Goal: Task Accomplishment & Management: Manage account settings

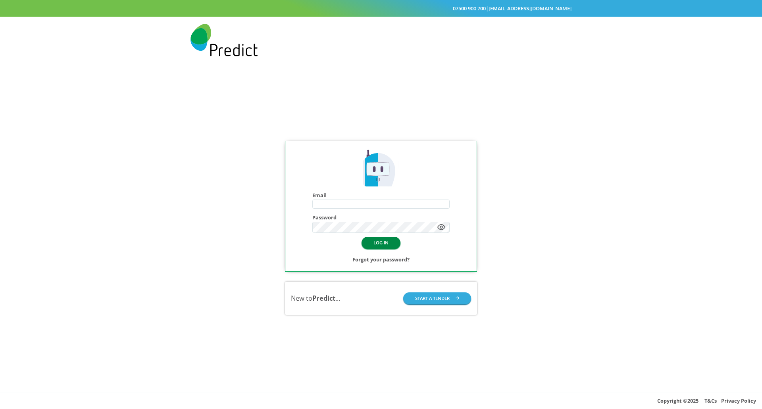
type input "**********"
click at [384, 242] on button "LOG IN" at bounding box center [380, 243] width 39 height 12
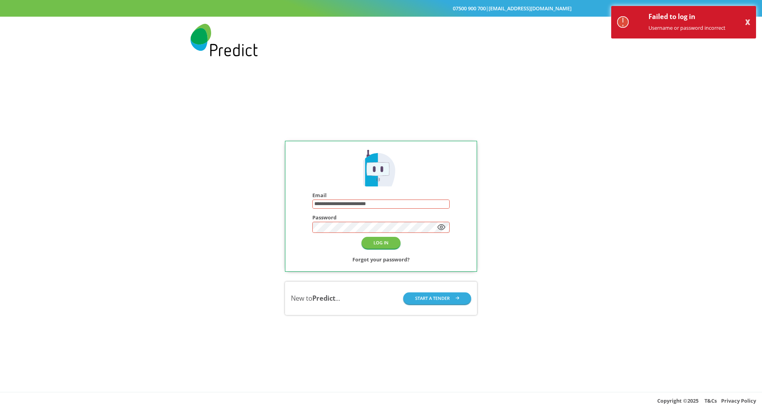
click at [745, 21] on button "X" at bounding box center [747, 22] width 5 height 7
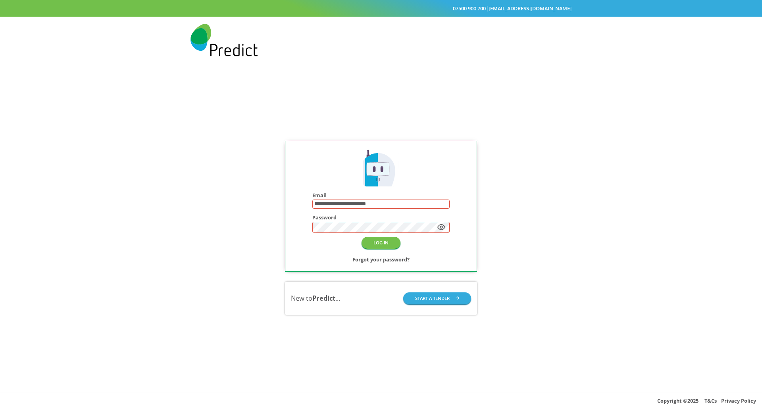
click at [439, 228] on icon at bounding box center [441, 227] width 7 height 5
click at [300, 228] on div "**********" at bounding box center [381, 226] width 168 height 75
click at [393, 262] on h2 "Forgot your password?" at bounding box center [380, 260] width 57 height 10
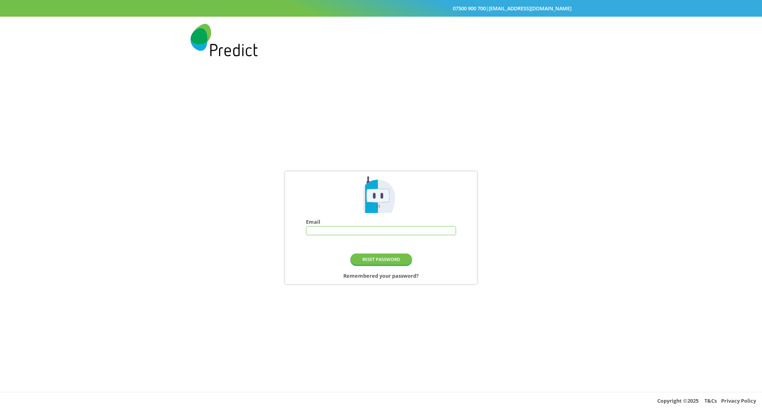
click at [338, 234] on input "text" at bounding box center [380, 231] width 149 height 9
click at [336, 224] on div "Email" at bounding box center [381, 227] width 150 height 17
click at [336, 230] on input "text" at bounding box center [380, 231] width 149 height 9
type input "**********"
click at [386, 263] on button "RESET PASSWORD" at bounding box center [380, 260] width 61 height 12
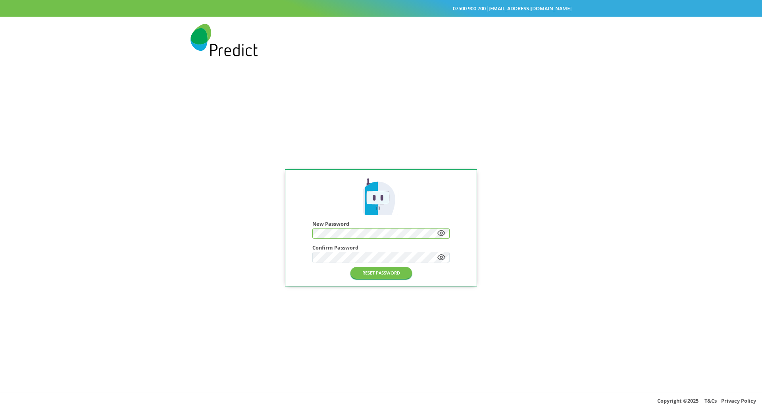
click at [442, 234] on icon at bounding box center [441, 233] width 7 height 5
click at [312, 234] on div at bounding box center [380, 233] width 137 height 11
click at [375, 275] on button "RESET PASSWORD" at bounding box center [380, 273] width 61 height 12
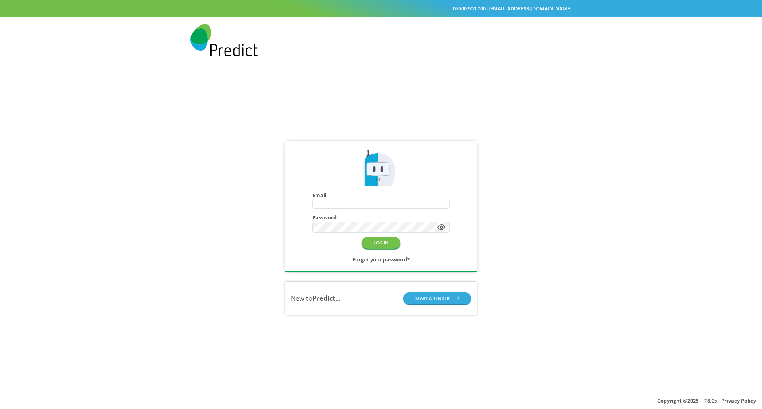
type input "**********"
click at [389, 244] on button "LOG IN" at bounding box center [380, 243] width 39 height 12
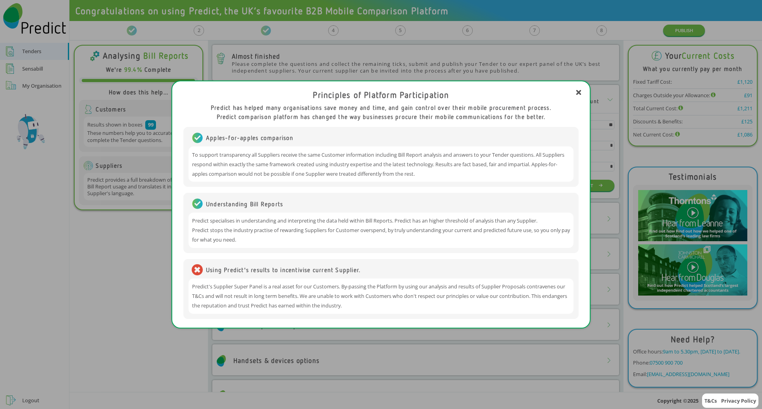
click at [581, 92] on div "Principles of Platform Participation Predict has helped many organisations save…" at bounding box center [380, 204] width 405 height 239
click at [577, 92] on icon at bounding box center [578, 92] width 5 height 5
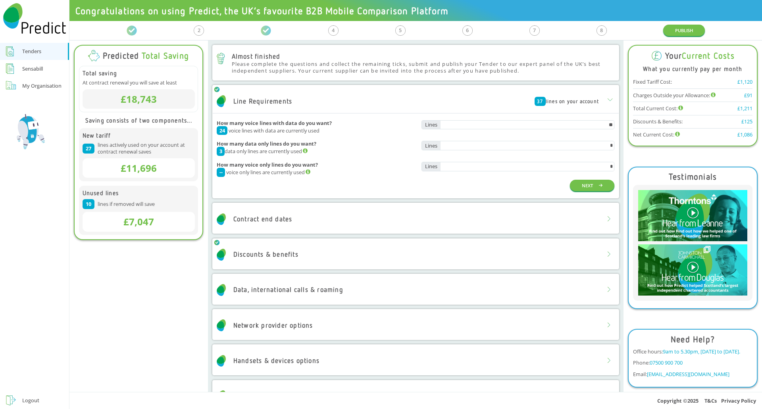
click at [50, 84] on div "My Organisation" at bounding box center [41, 86] width 39 height 10
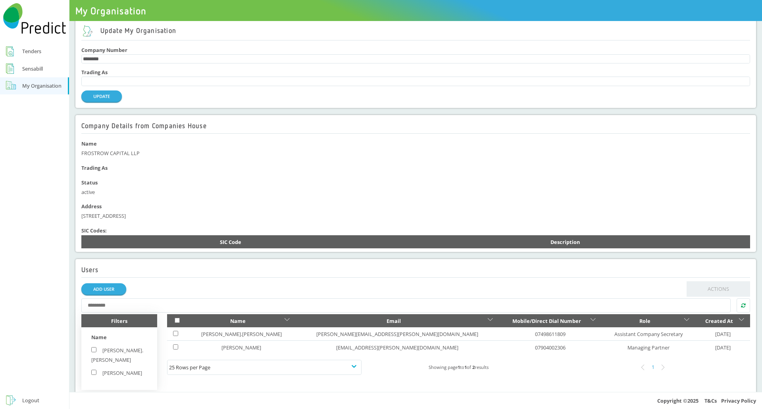
scroll to position [13, 0]
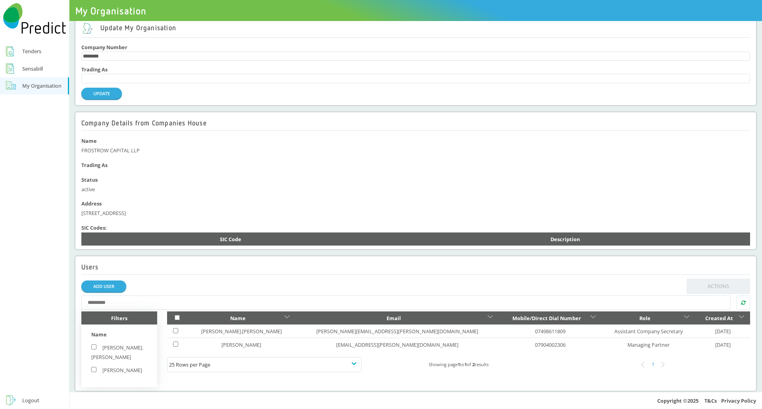
click at [30, 52] on div "Tenders" at bounding box center [31, 51] width 19 height 10
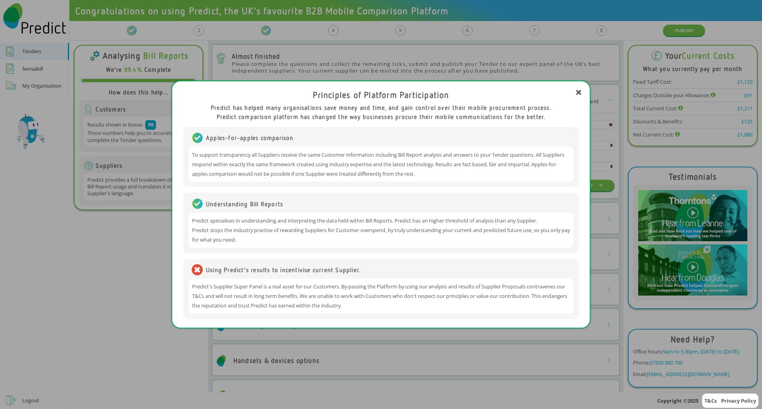
click at [578, 90] on icon at bounding box center [578, 92] width 5 height 5
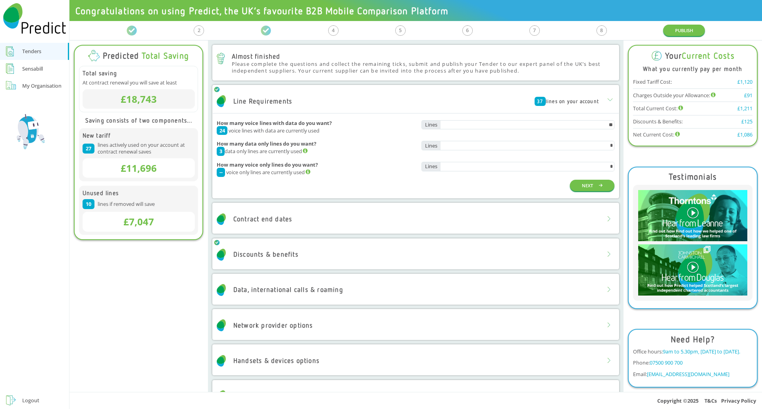
click at [31, 69] on div "Sensabill" at bounding box center [32, 69] width 21 height 10
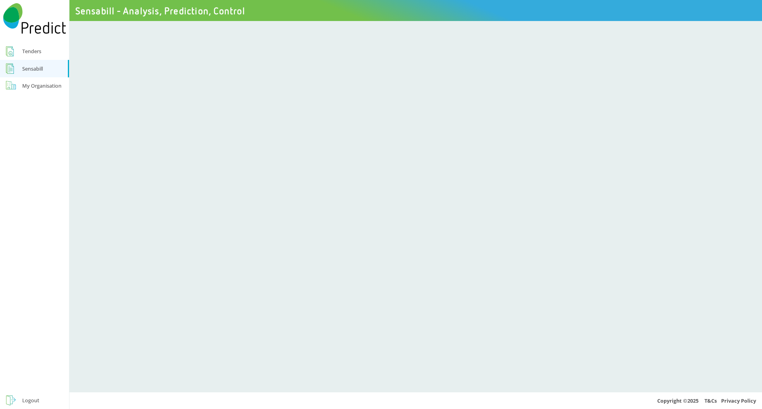
click at [38, 53] on div "Tenders" at bounding box center [31, 51] width 19 height 10
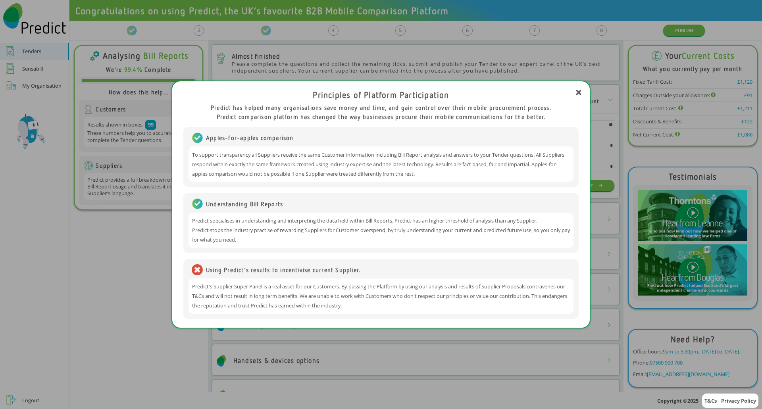
click at [581, 92] on div "Principles of Platform Participation Predict has helped many organisations save…" at bounding box center [380, 204] width 405 height 239
click at [576, 93] on icon at bounding box center [578, 92] width 5 height 5
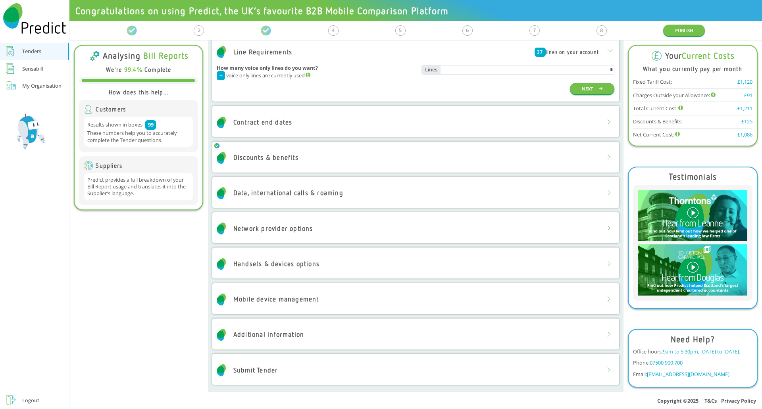
scroll to position [98, 0]
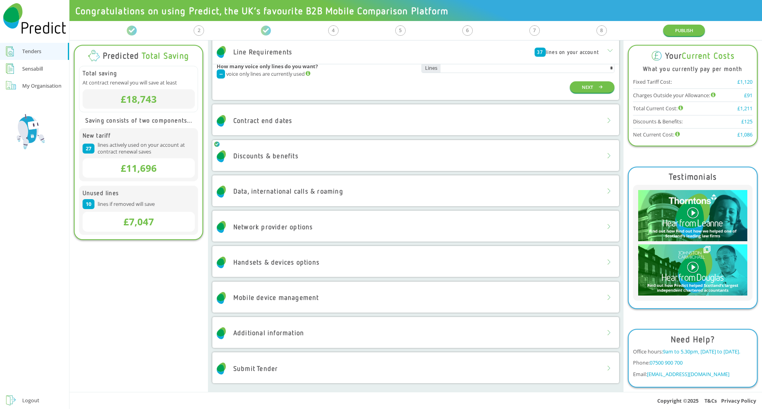
click at [293, 257] on h2 "Handsets & devices options" at bounding box center [268, 263] width 103 height 12
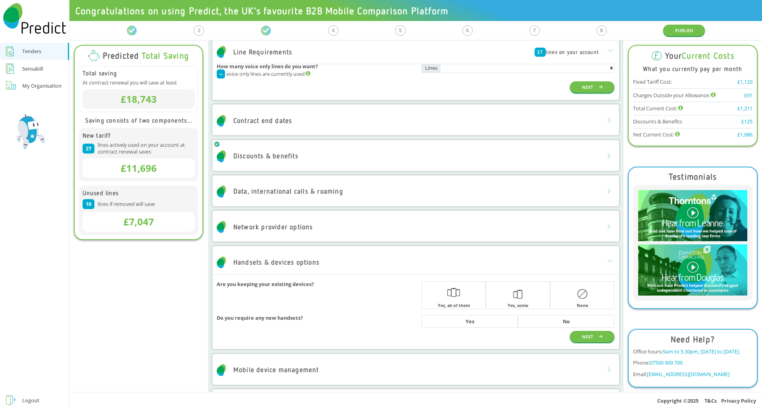
click at [291, 223] on div "Network provider options" at bounding box center [273, 227] width 80 height 8
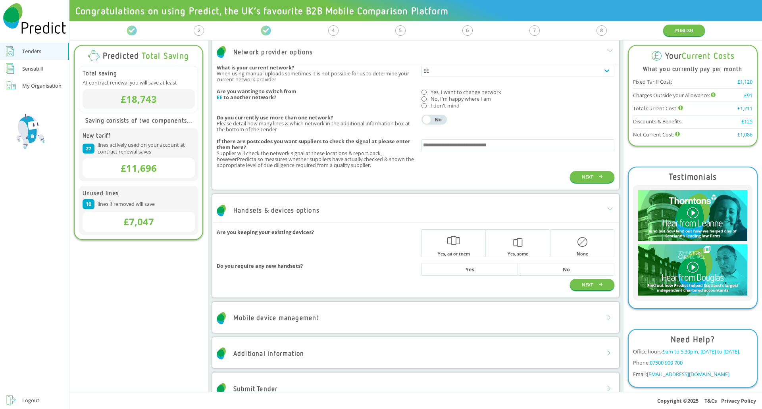
scroll to position [300, 0]
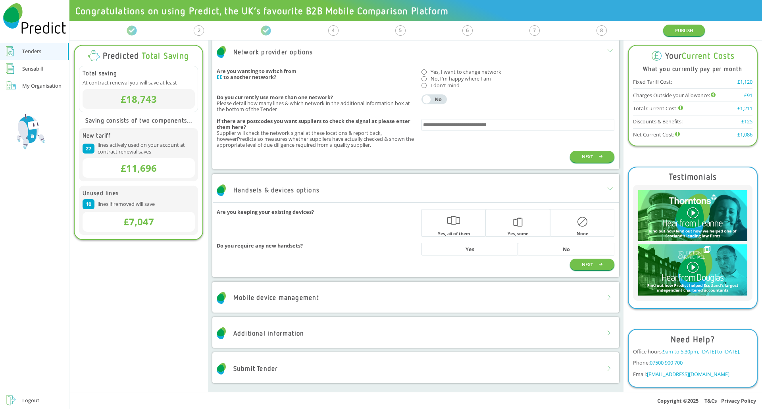
click at [601, 296] on div at bounding box center [609, 298] width 17 height 17
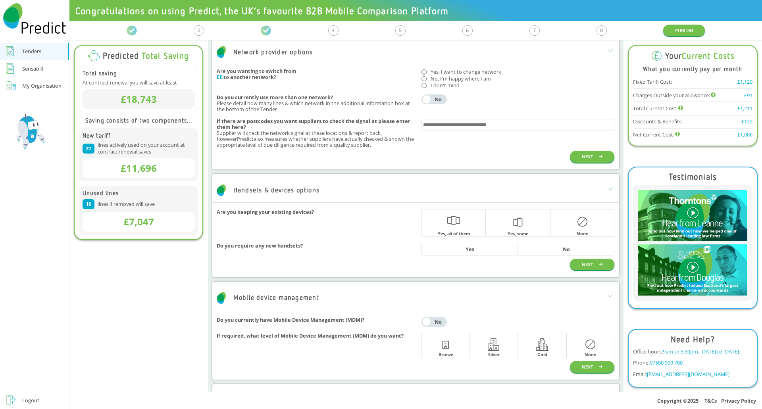
scroll to position [367, 0]
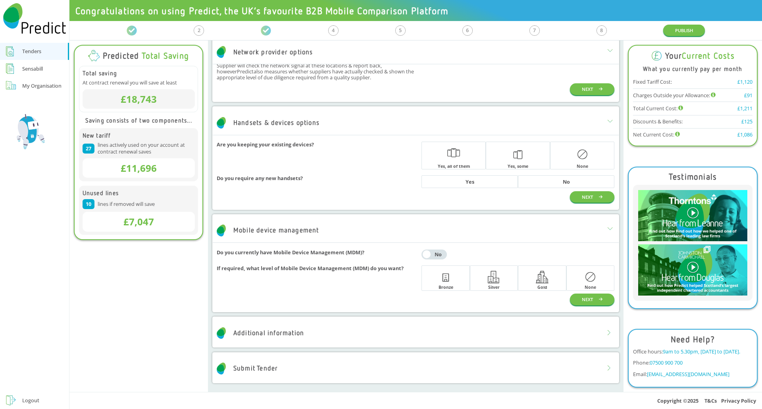
click at [607, 334] on icon at bounding box center [608, 332] width 3 height 5
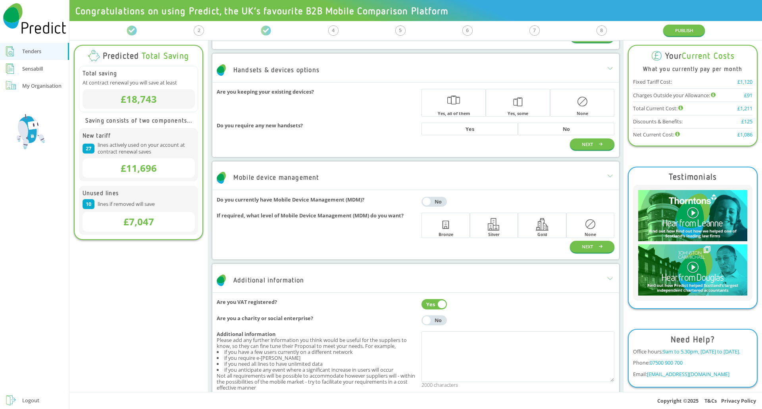
scroll to position [485, 0]
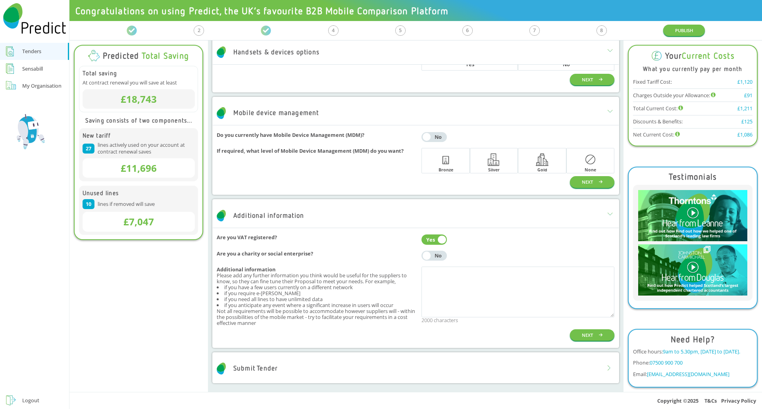
click at [45, 69] on link "Sensabill" at bounding box center [34, 68] width 69 height 17
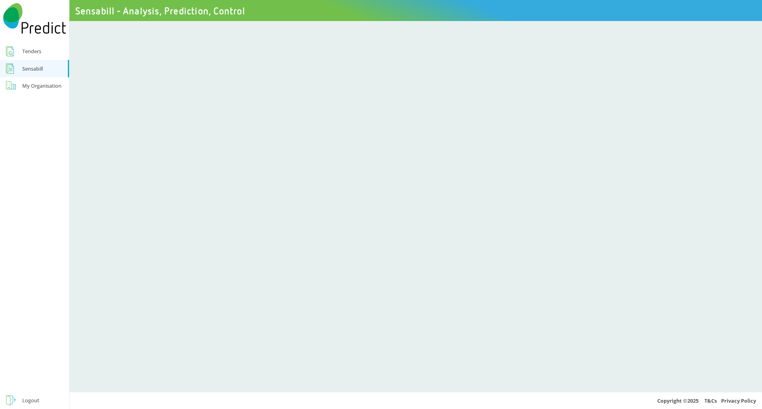
click at [53, 87] on div "My Organisation" at bounding box center [41, 86] width 39 height 10
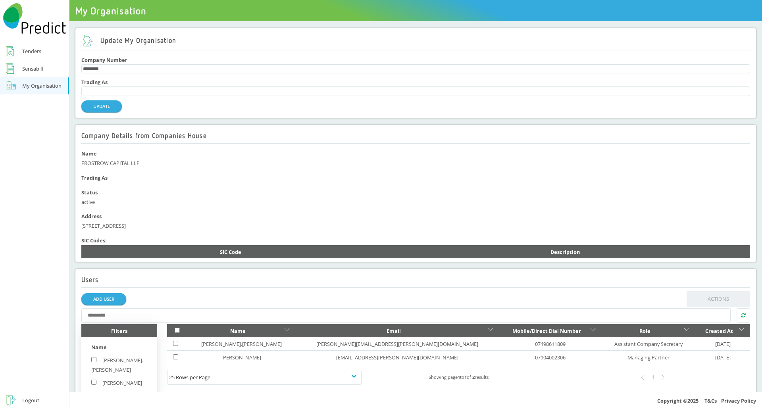
scroll to position [13, 0]
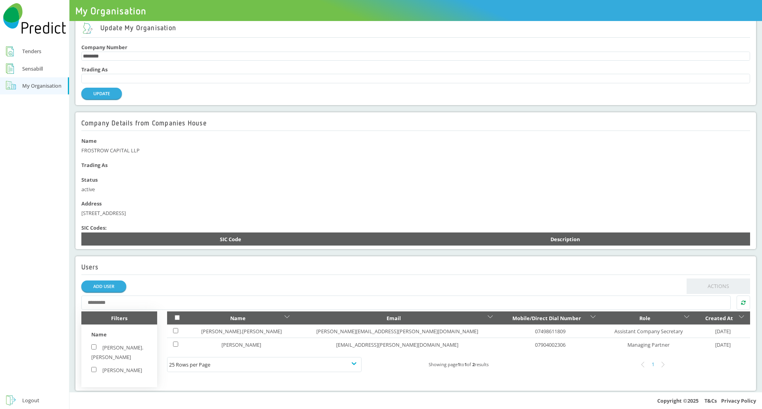
click at [36, 52] on div "Tenders" at bounding box center [31, 51] width 19 height 10
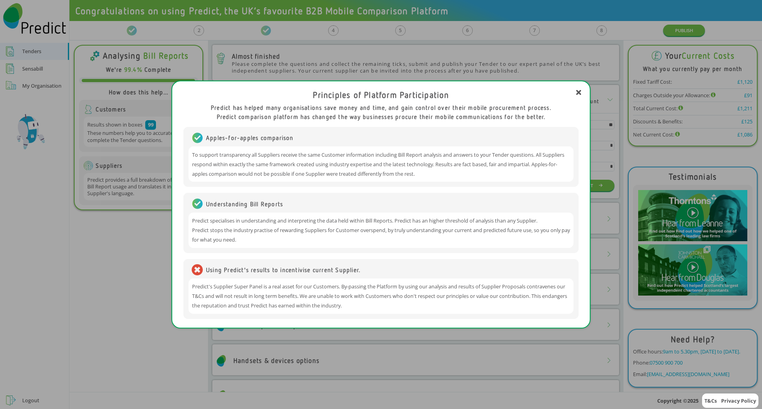
click at [578, 91] on icon at bounding box center [578, 92] width 5 height 5
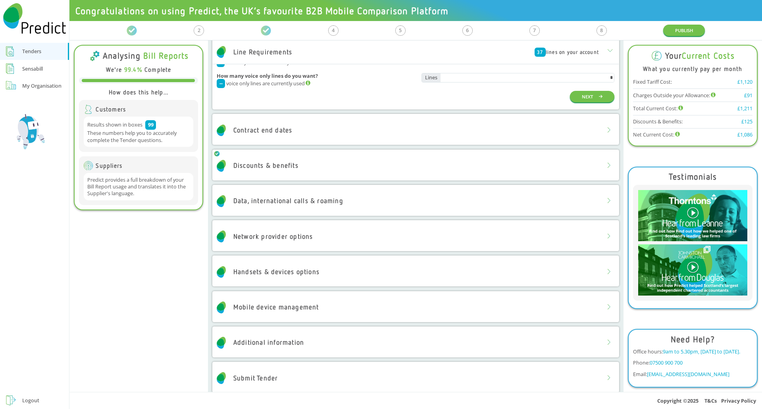
scroll to position [98, 0]
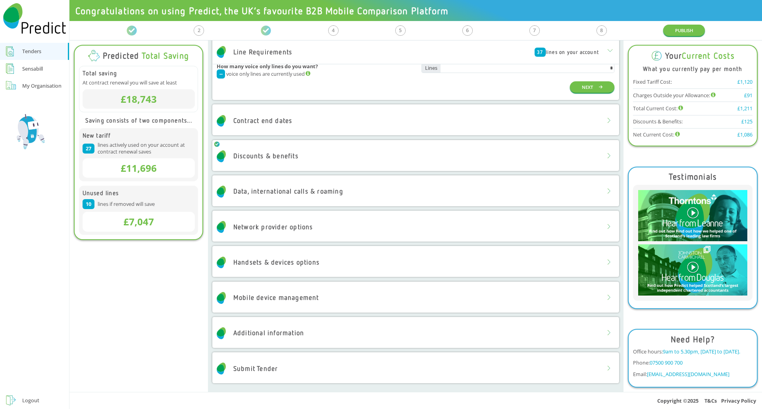
click at [601, 227] on div at bounding box center [609, 227] width 17 height 17
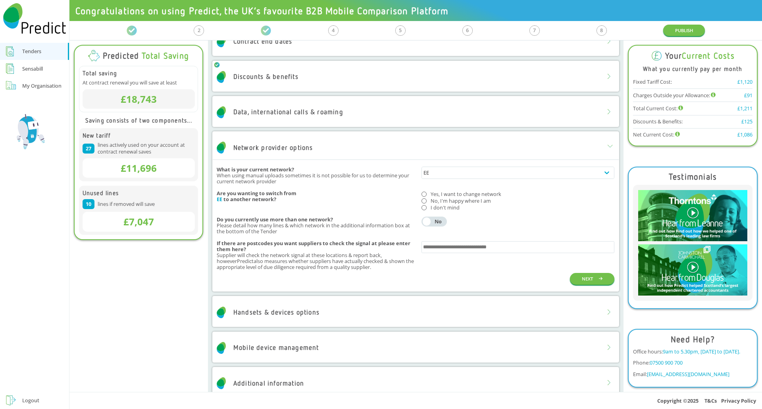
scroll to position [138, 0]
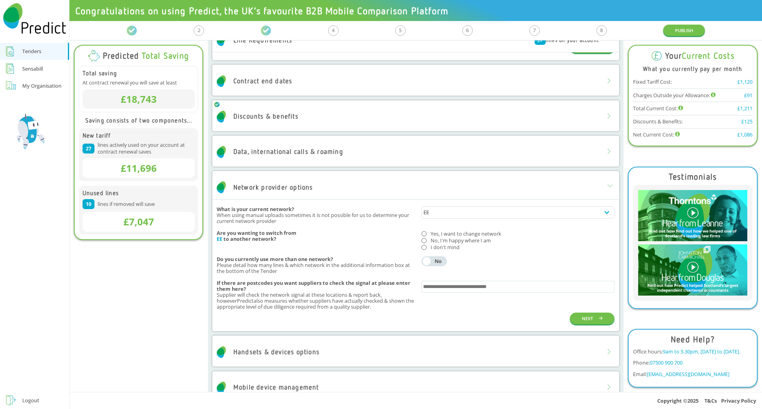
drag, startPoint x: 33, startPoint y: 399, endPoint x: 141, endPoint y: 360, distance: 114.3
click at [35, 399] on div "Logout" at bounding box center [30, 401] width 17 height 10
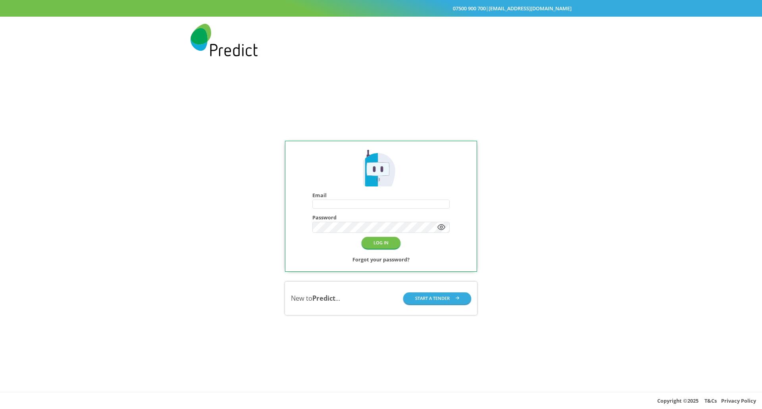
type input "**********"
